Goal: Task Accomplishment & Management: Manage account settings

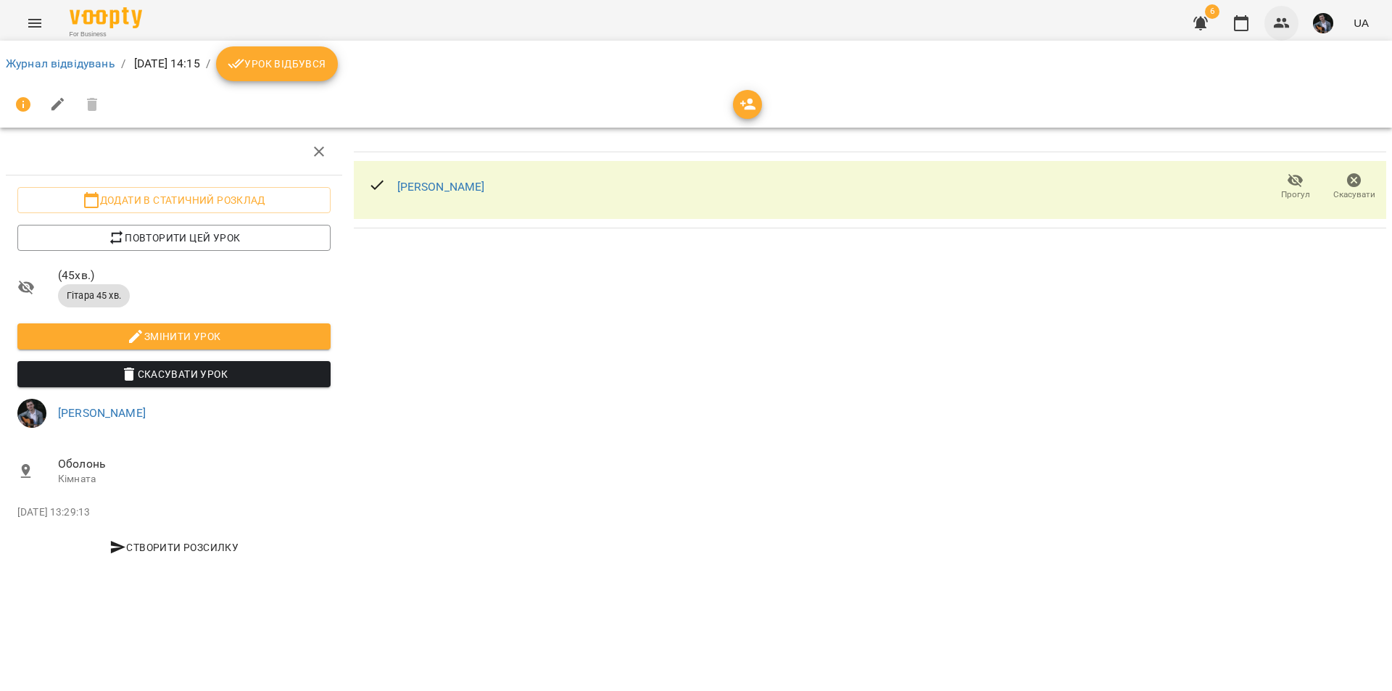
click at [1273, 12] on button "button" at bounding box center [1281, 23] width 35 height 35
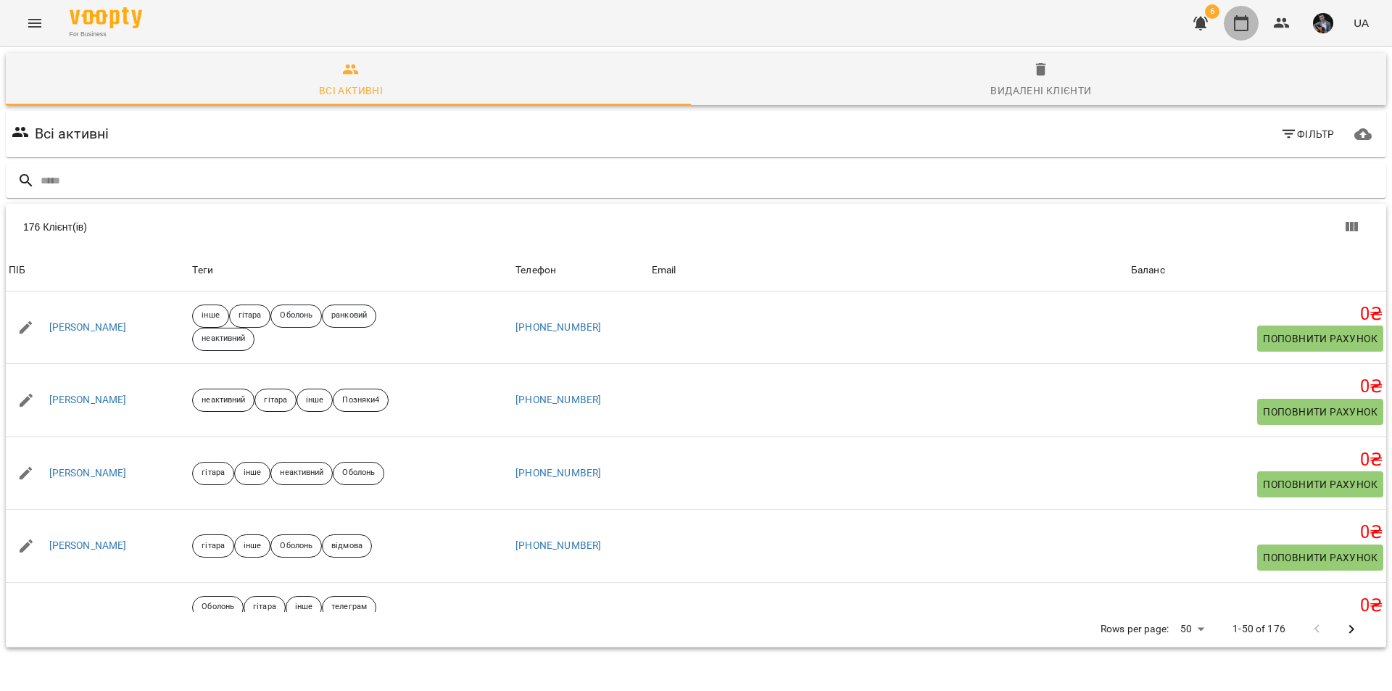
click at [1244, 12] on button "button" at bounding box center [1240, 23] width 35 height 35
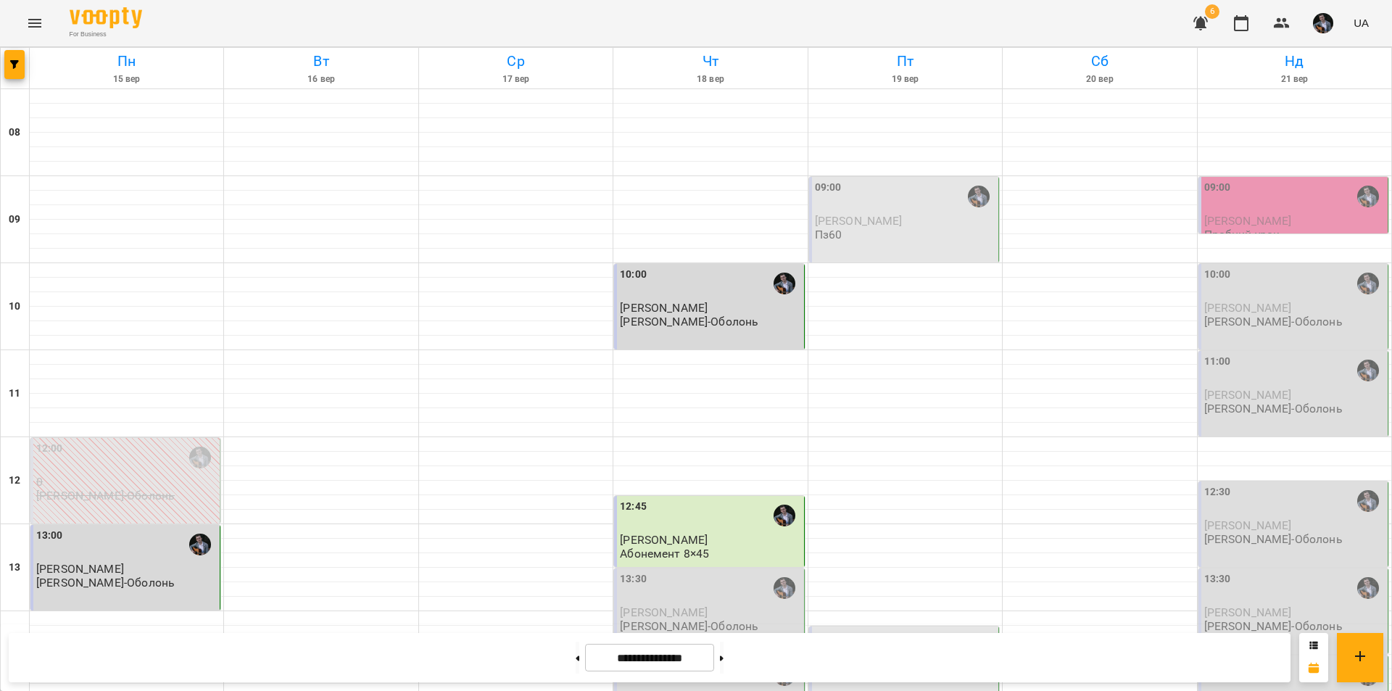
scroll to position [435, 0]
click at [721, 658] on div "14:30" at bounding box center [710, 674] width 180 height 33
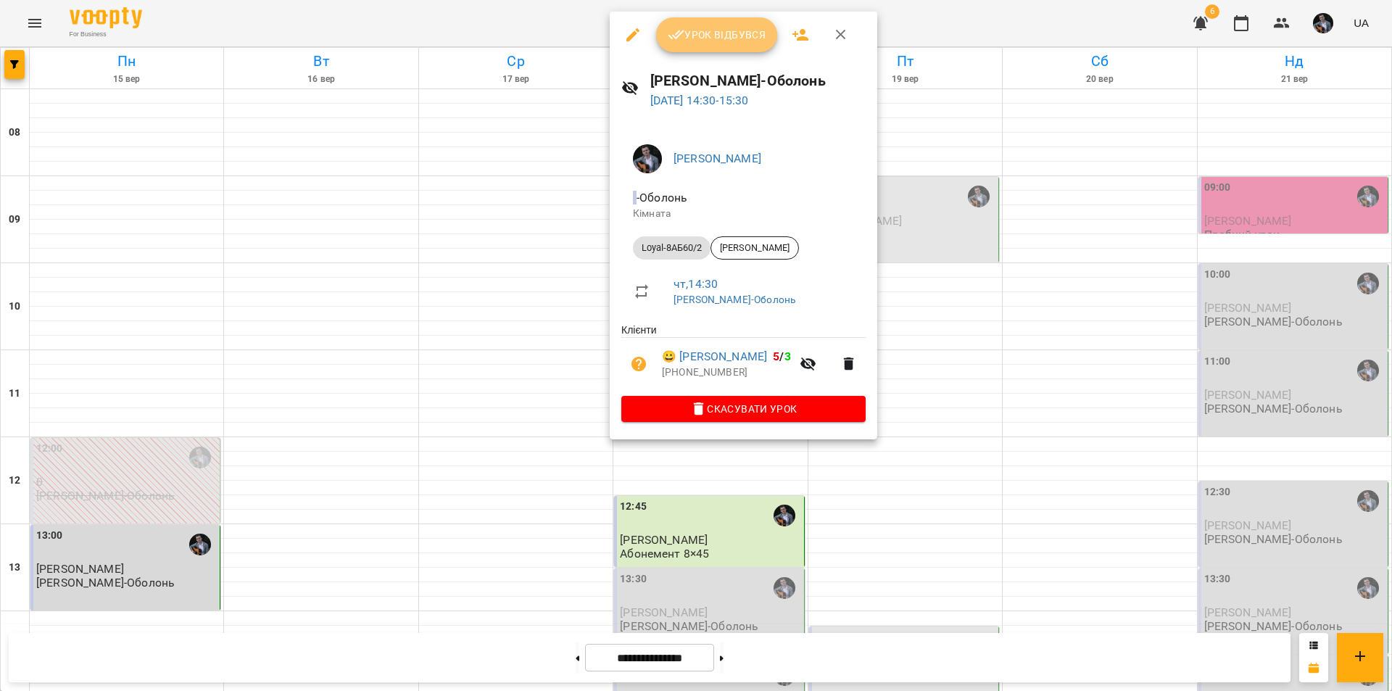
click at [734, 33] on span "Урок відбувся" at bounding box center [717, 34] width 99 height 17
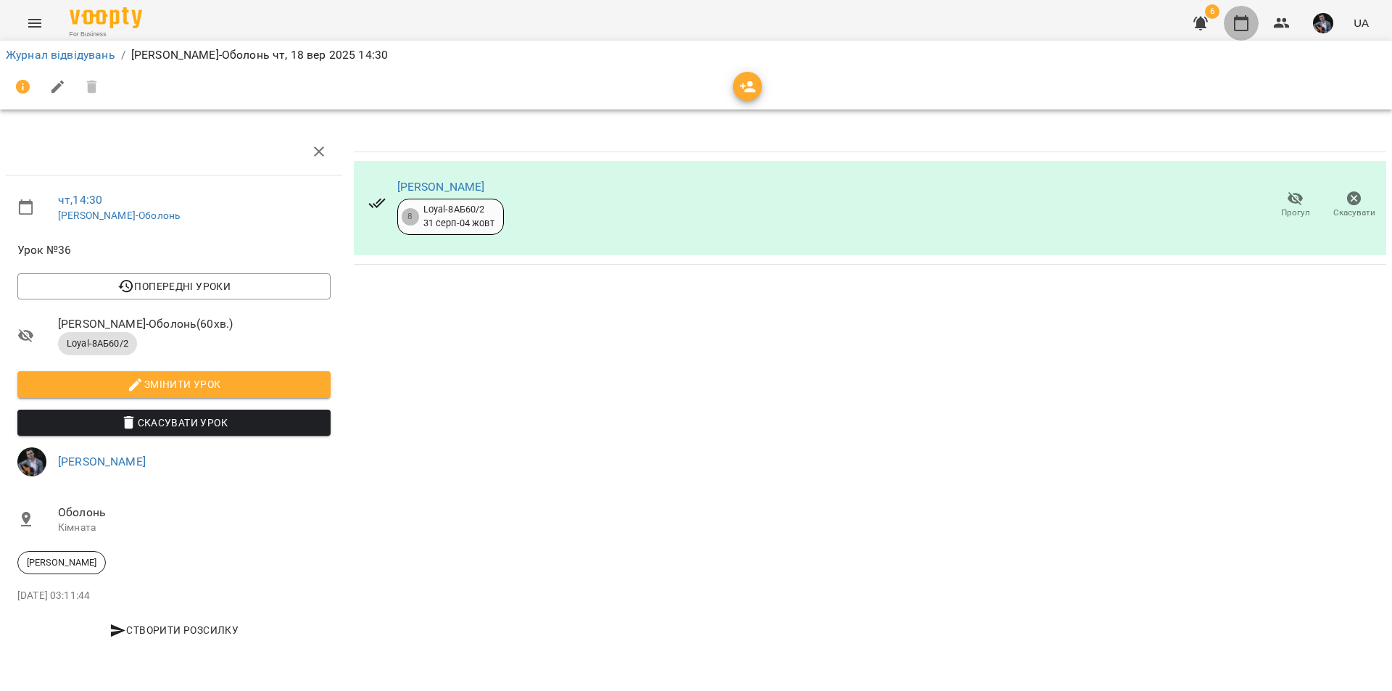
click at [1244, 11] on button "button" at bounding box center [1240, 23] width 35 height 35
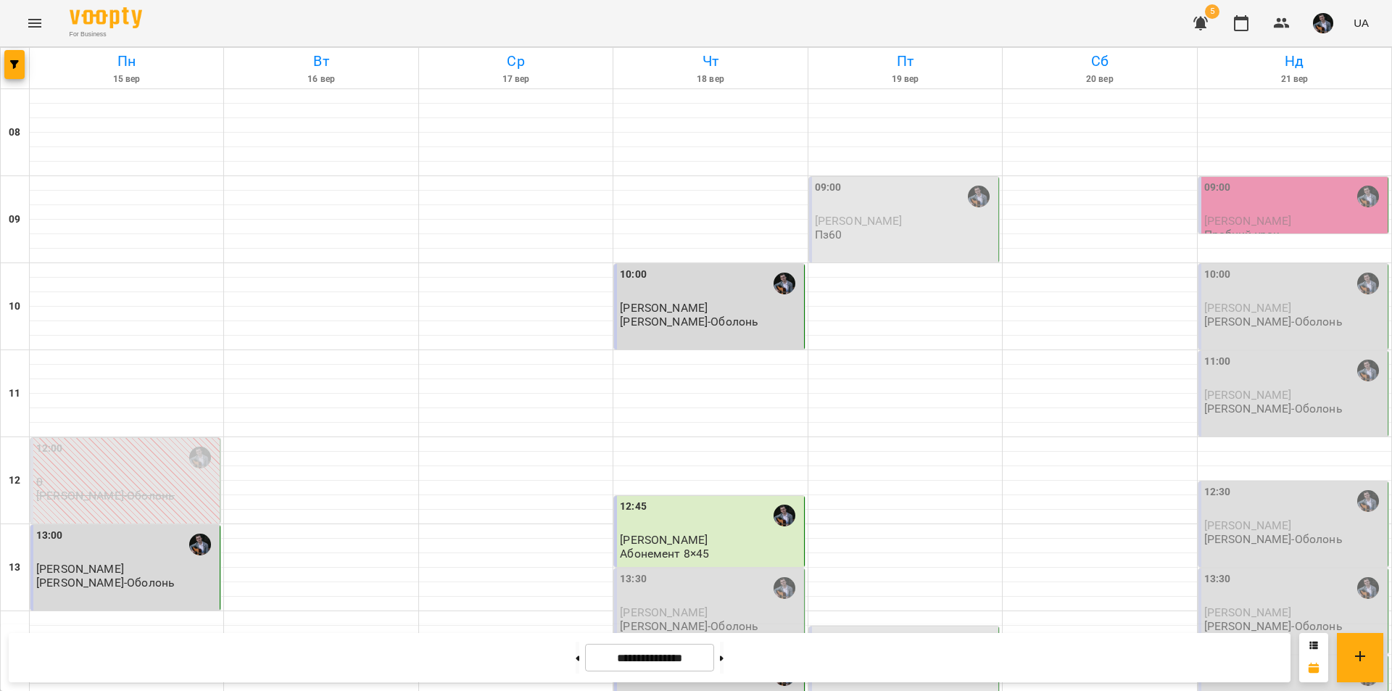
scroll to position [594, 0]
